Goal: Task Accomplishment & Management: Use online tool/utility

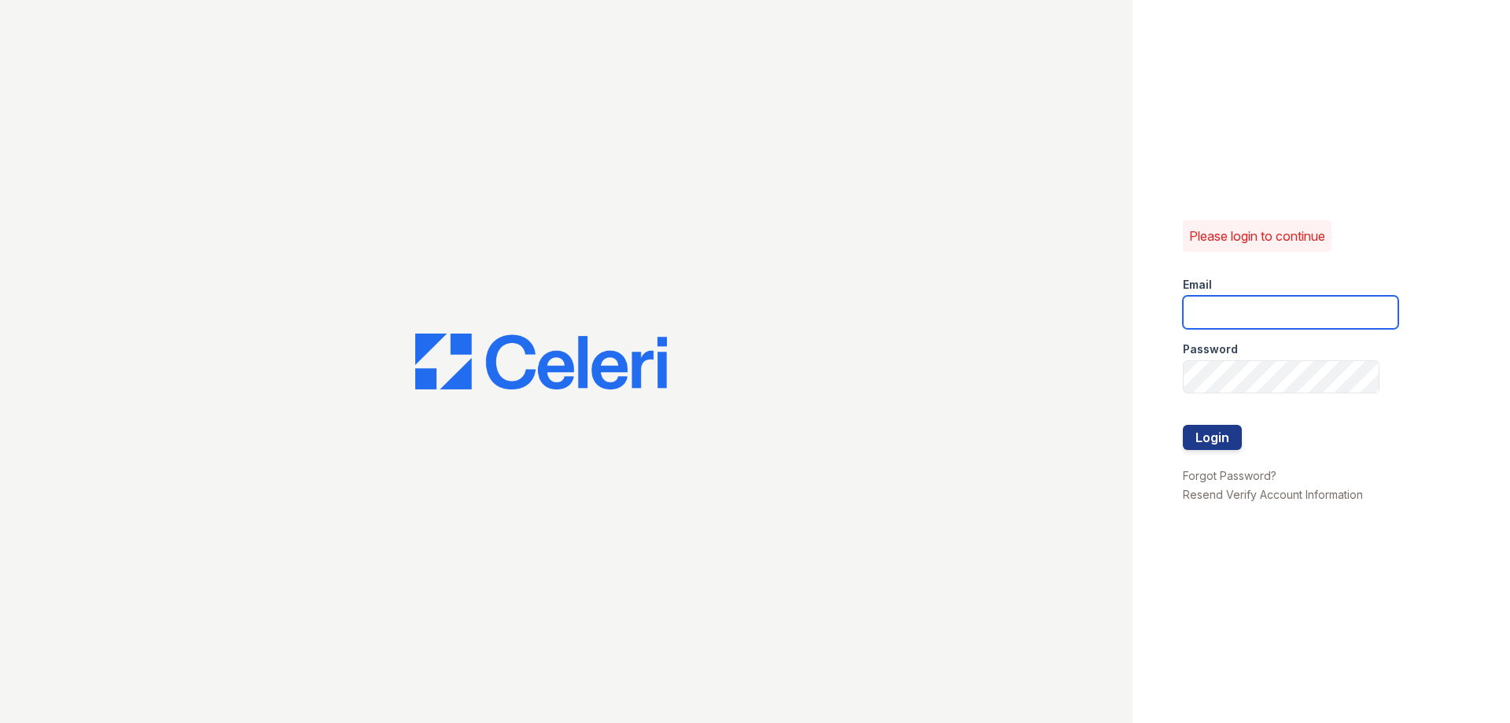
type input "greentree.pm@cafmanagement.com"
drag, startPoint x: 1149, startPoint y: 440, endPoint x: 1190, endPoint y: 433, distance: 41.4
click at [1150, 440] on div "Please login to continue Email greentree.pm@cafmanagement.com Password Login Fo…" at bounding box center [1320, 361] width 377 height 723
click at [1204, 433] on button "Login" at bounding box center [1212, 437] width 59 height 25
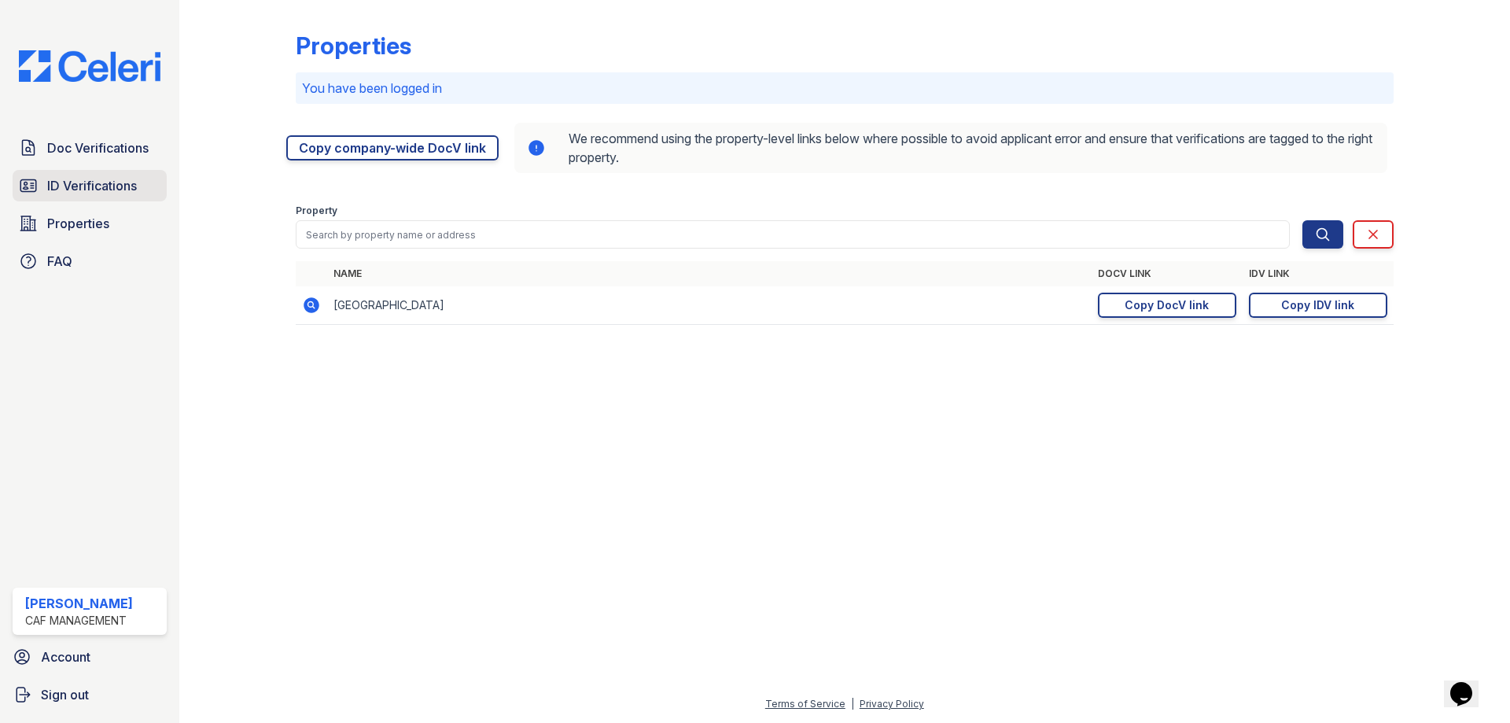
click at [113, 191] on span "ID Verifications" at bounding box center [92, 185] width 90 height 19
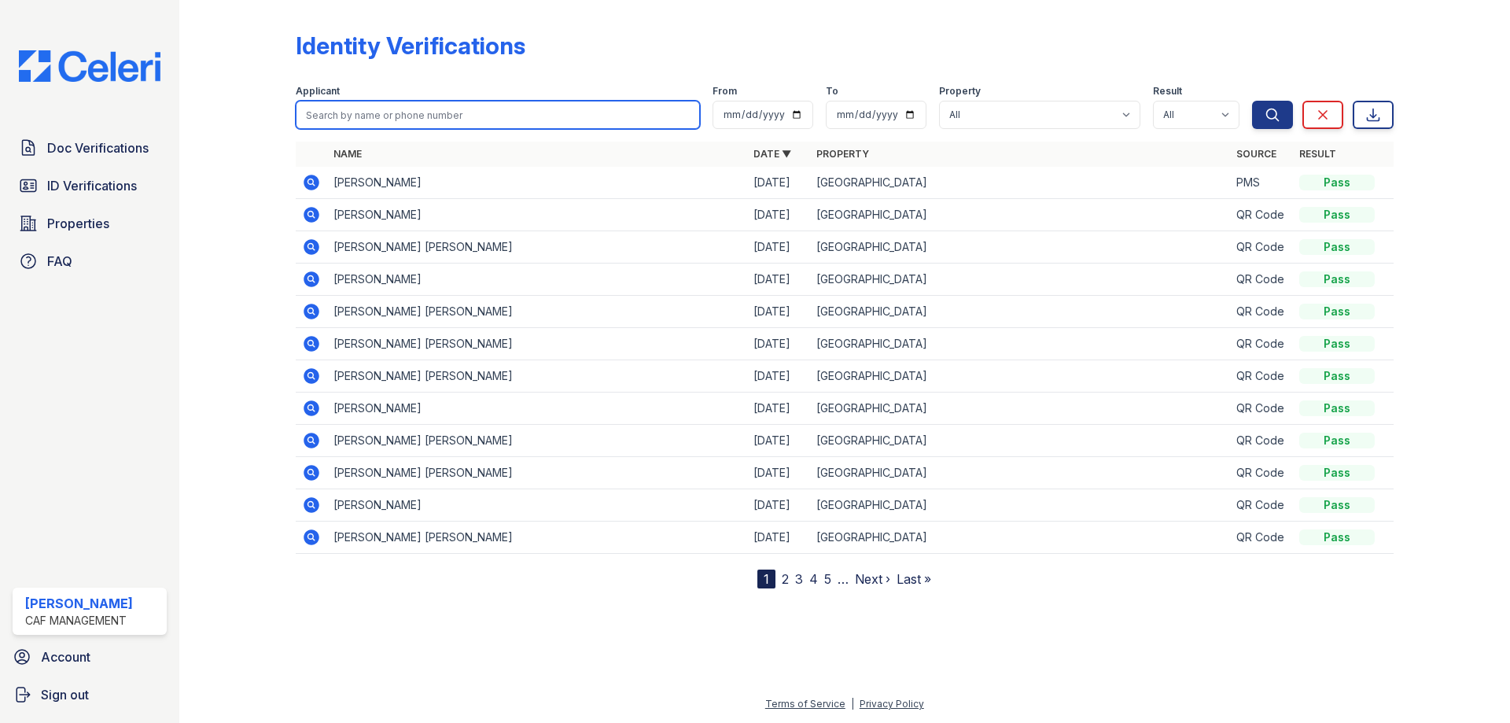
click at [371, 118] on input "search" at bounding box center [498, 115] width 404 height 28
type input "[PERSON_NAME]"
click at [1252, 101] on button "Search" at bounding box center [1272, 115] width 41 height 28
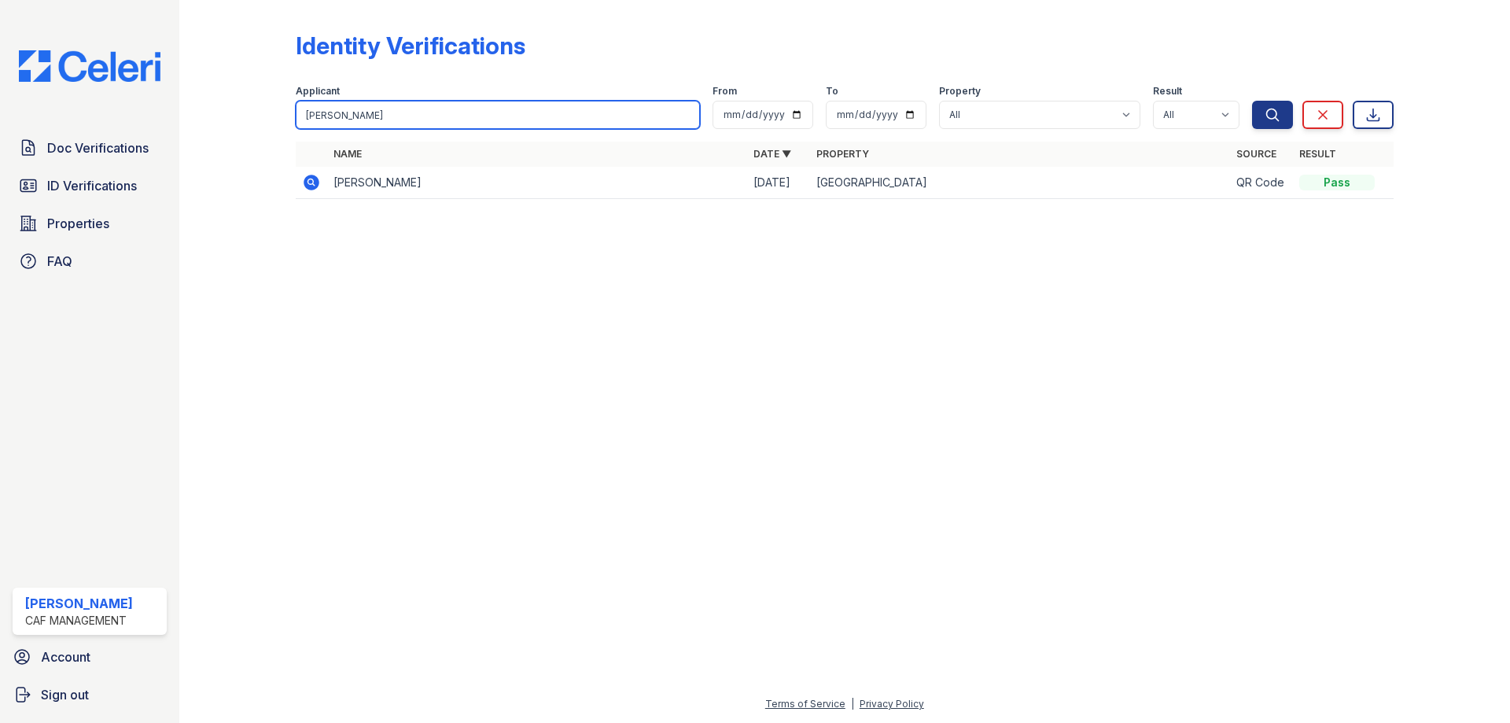
click at [407, 120] on input "[PERSON_NAME]" at bounding box center [498, 115] width 404 height 28
click at [407, 119] on input "[PERSON_NAME]" at bounding box center [498, 115] width 404 height 28
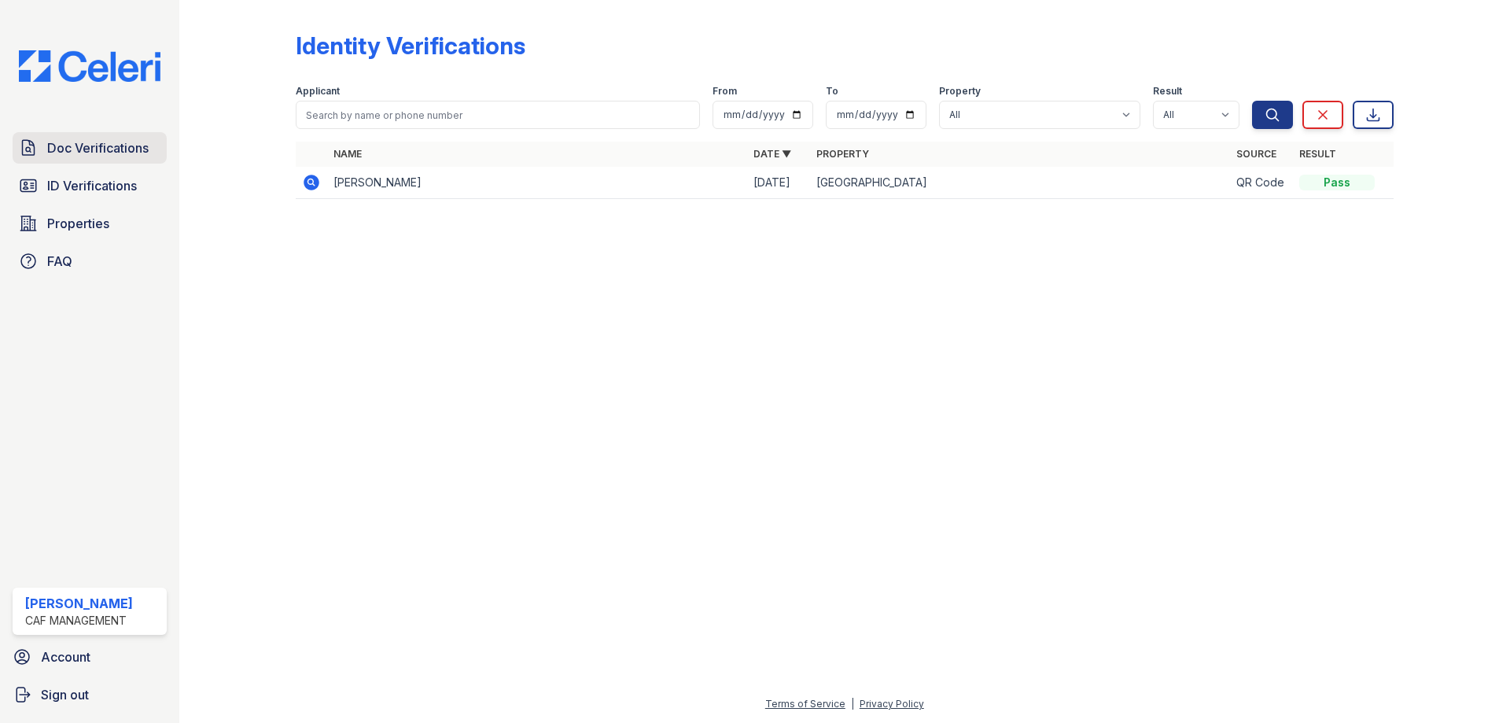
click at [129, 149] on span "Doc Verifications" at bounding box center [97, 147] width 101 height 19
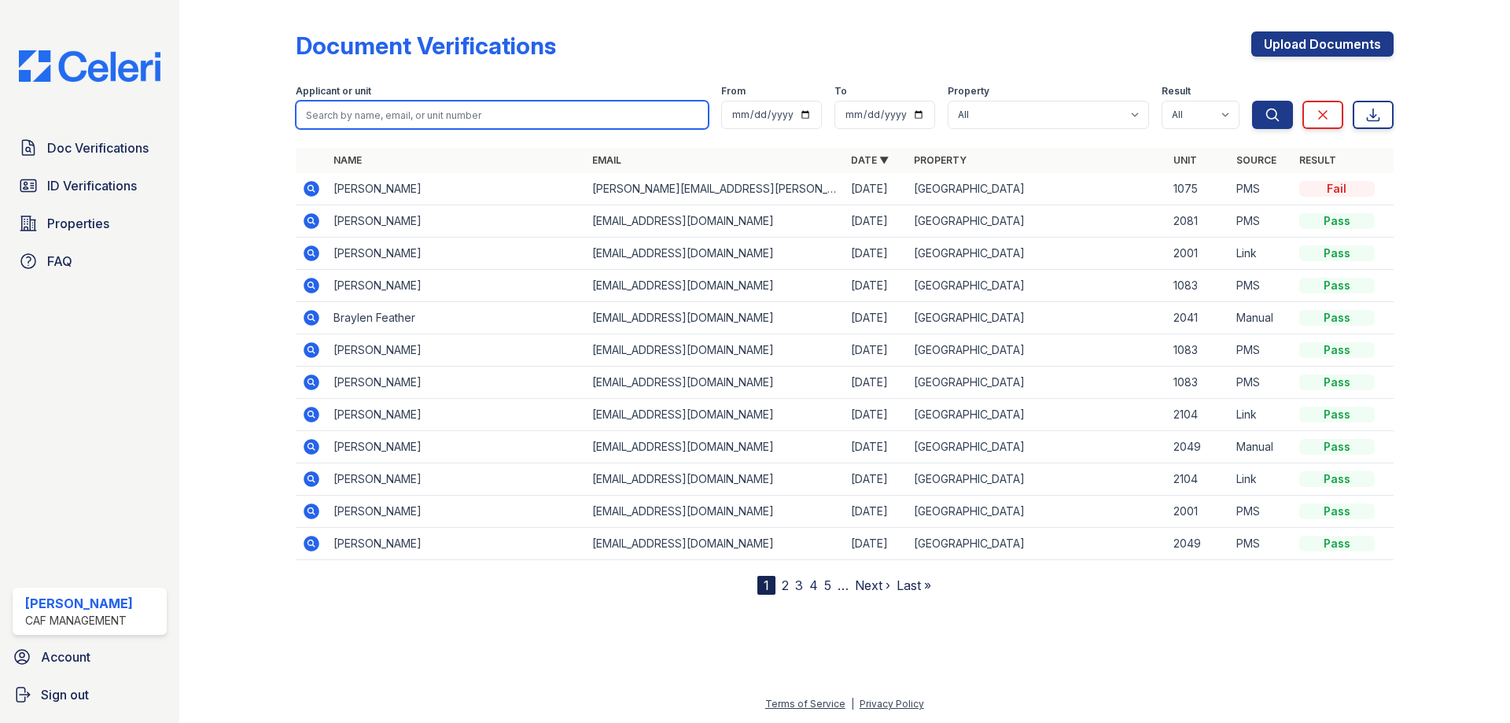
click at [352, 105] on input "search" at bounding box center [502, 115] width 413 height 28
type input "[PERSON_NAME]"
click at [1252, 101] on button "Search" at bounding box center [1272, 115] width 41 height 28
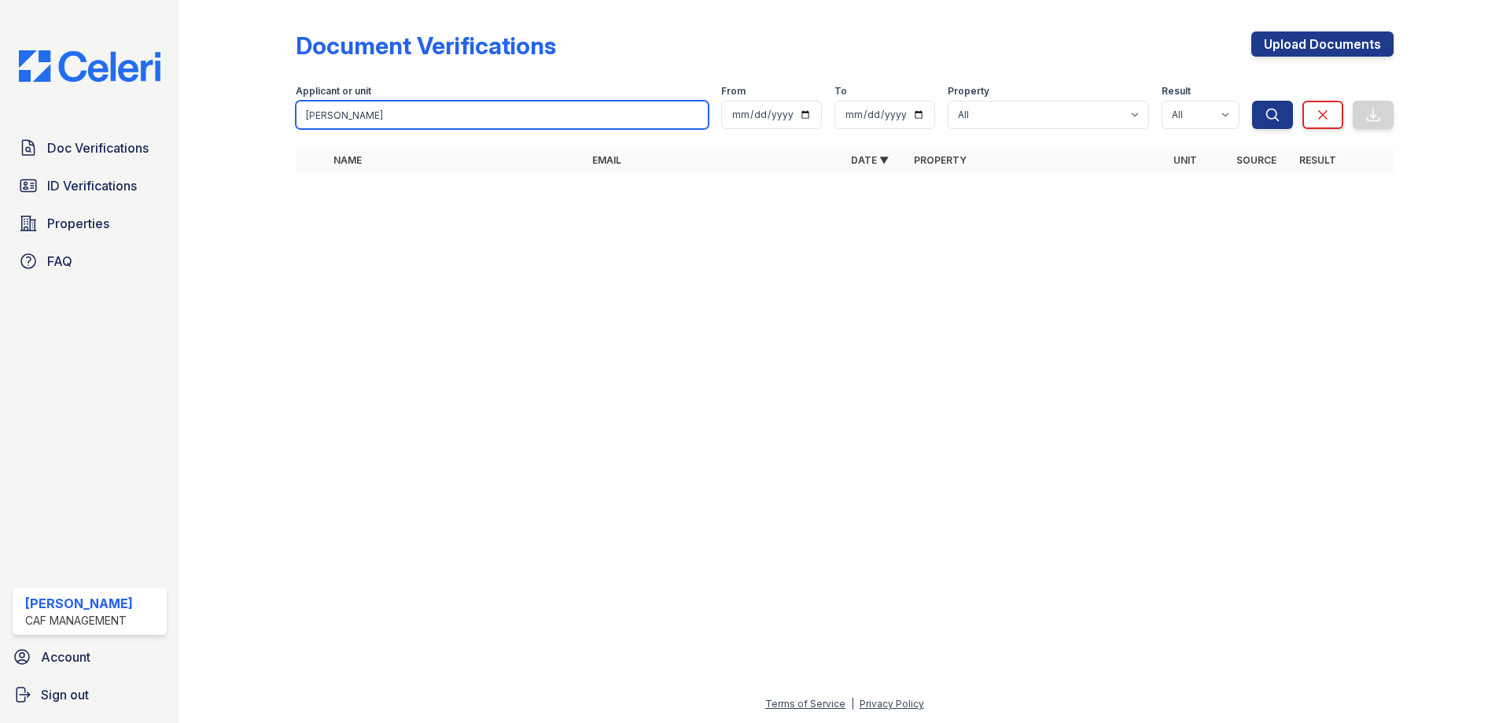
click at [352, 105] on input "[PERSON_NAME]" at bounding box center [502, 115] width 413 height 28
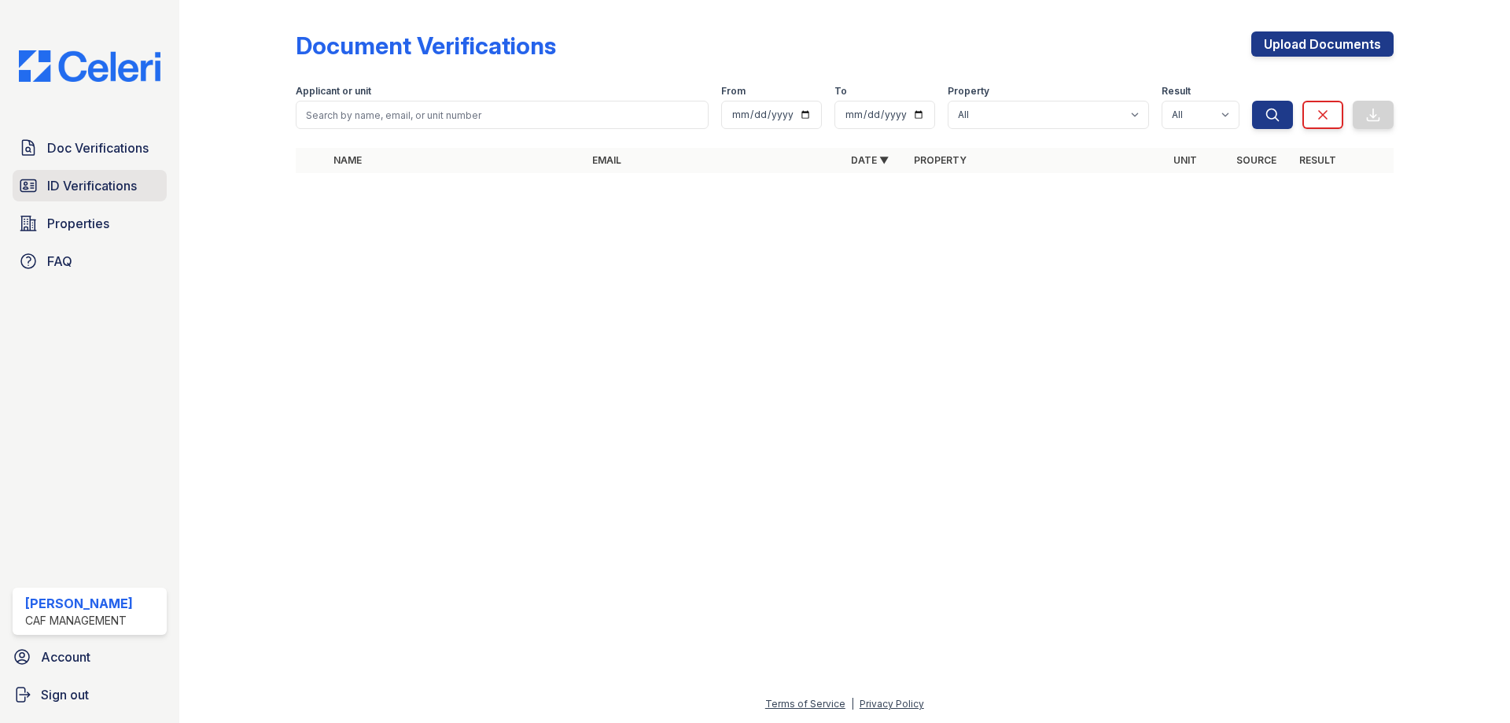
click at [118, 189] on span "ID Verifications" at bounding box center [92, 185] width 90 height 19
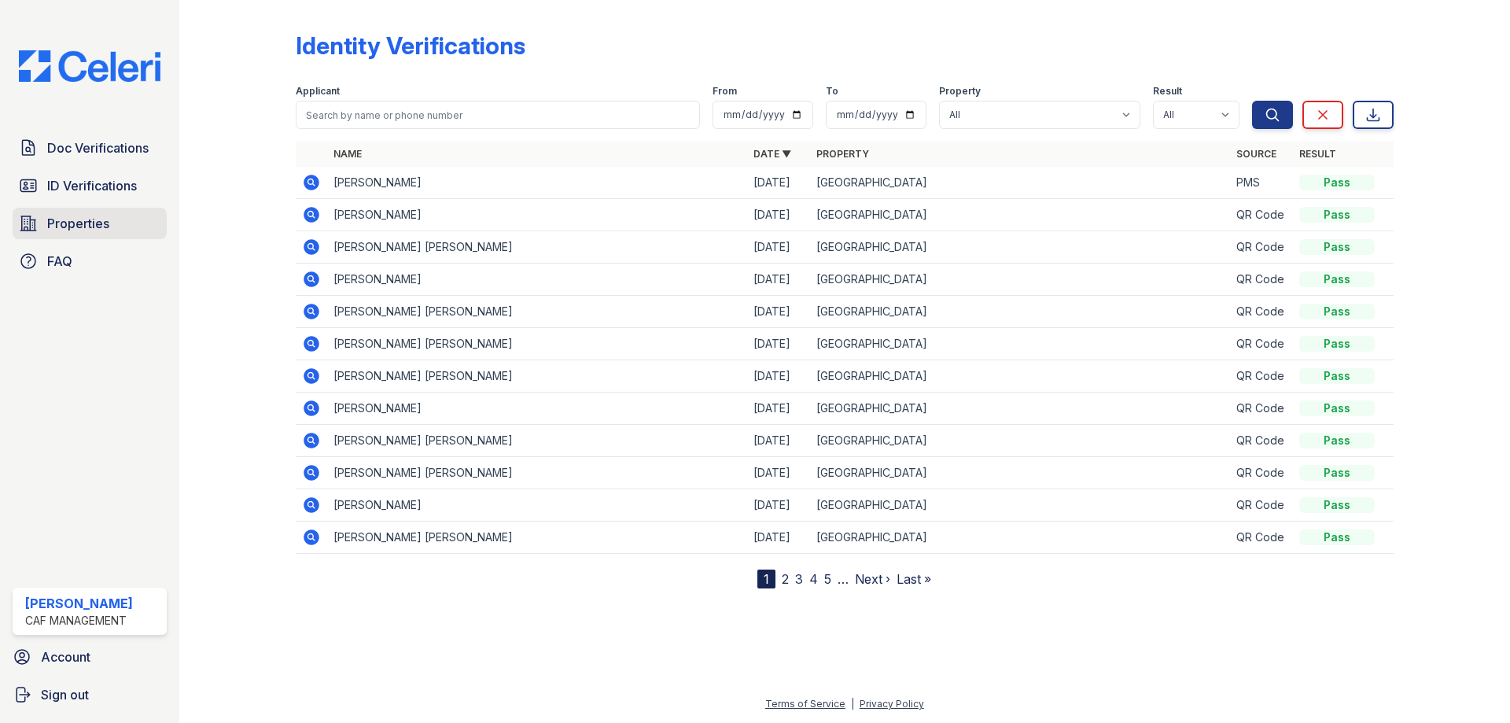
click at [79, 230] on span "Properties" at bounding box center [78, 223] width 62 height 19
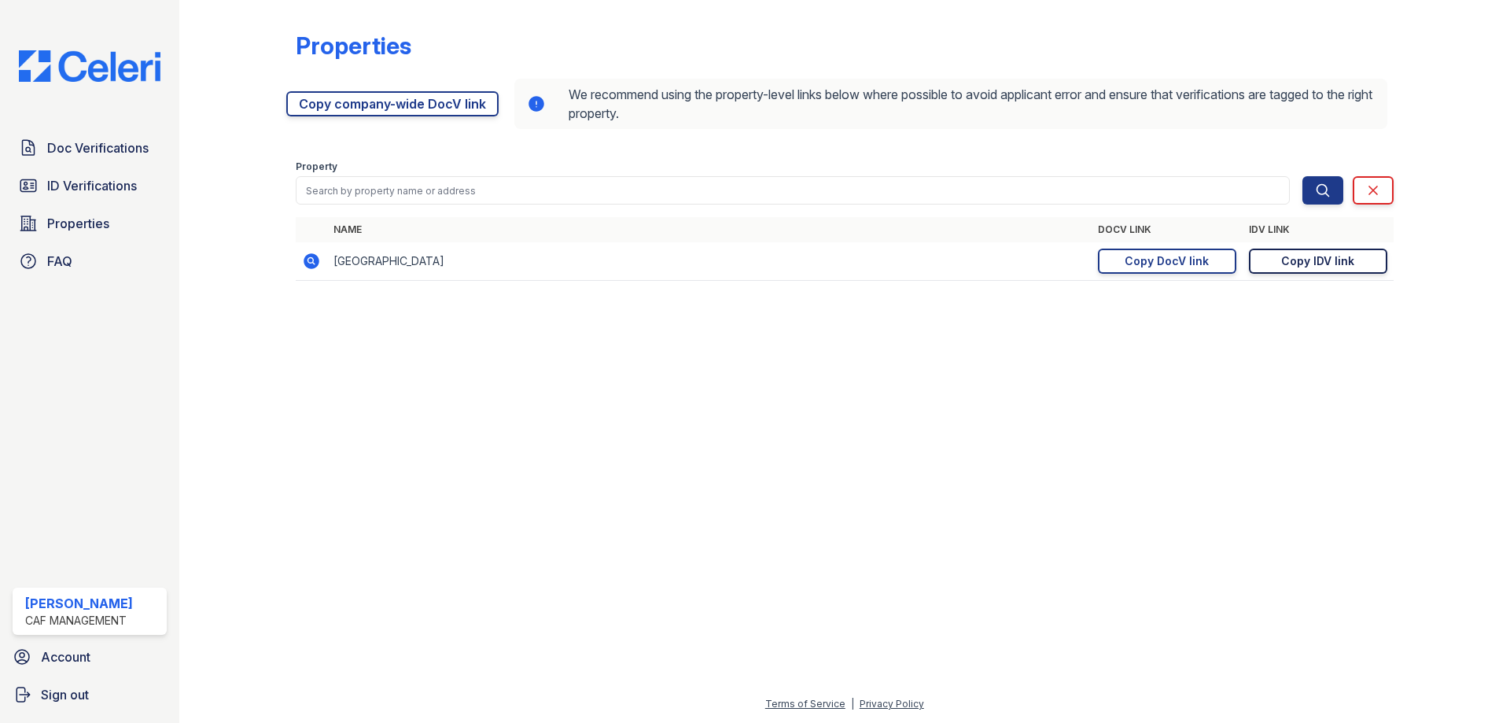
click at [1335, 271] on link "Copy IDV link Copy link" at bounding box center [1318, 260] width 138 height 25
click at [1196, 261] on div "Copy DocV link" at bounding box center [1167, 261] width 84 height 16
